Goal: Information Seeking & Learning: Understand process/instructions

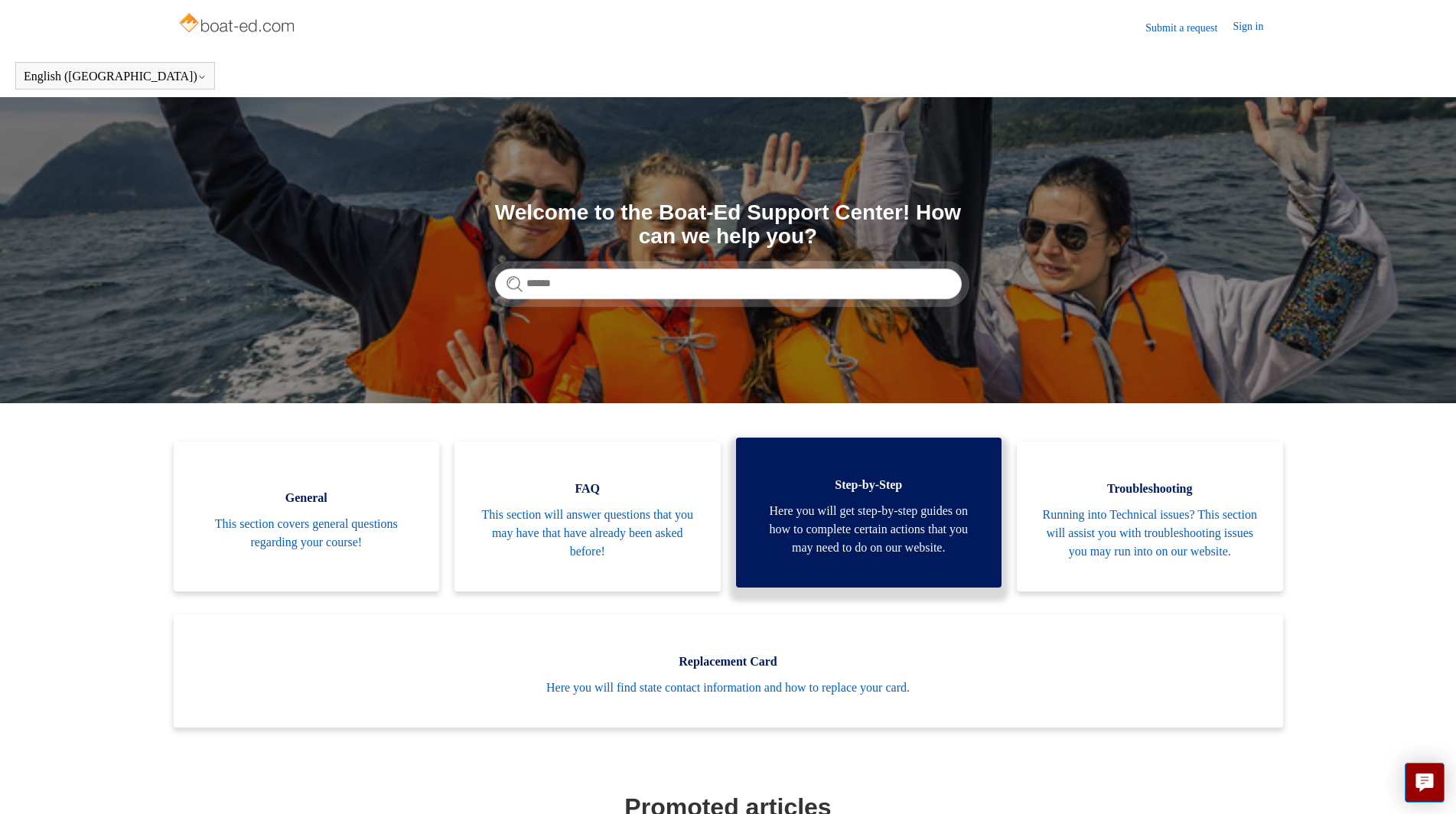
click at [875, 547] on span "Here you will get step-by-step guides on how to complete certain actions that y…" at bounding box center [869, 530] width 221 height 55
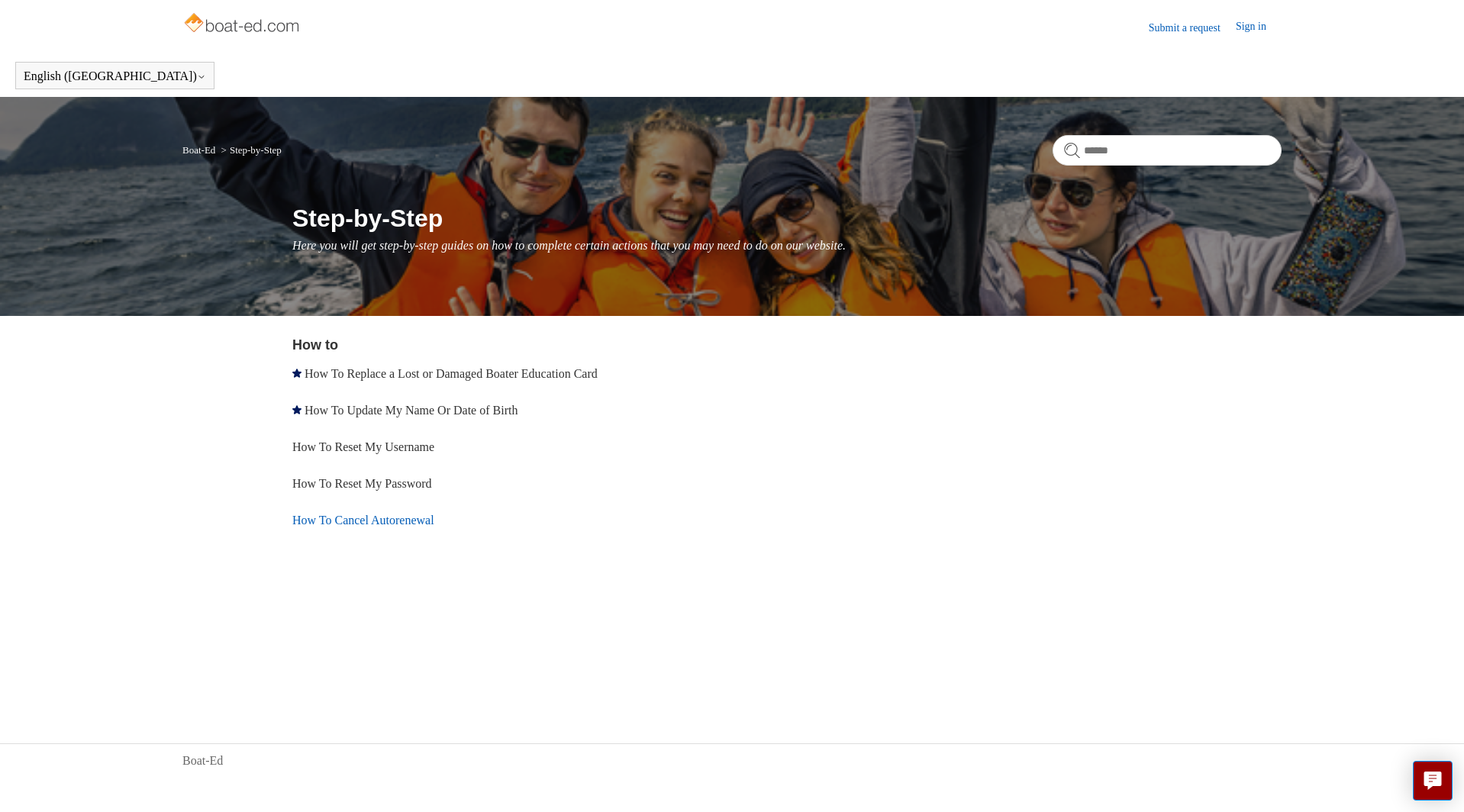
click at [396, 517] on link "How To Cancel Autorenewal" at bounding box center [363, 520] width 142 height 13
click at [1246, 27] on link "Sign in" at bounding box center [1258, 27] width 46 height 18
